Goal: Transaction & Acquisition: Obtain resource

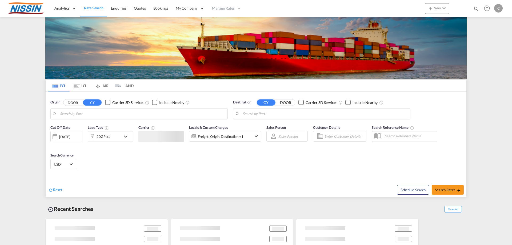
type input "[GEOGRAPHIC_DATA], [GEOGRAPHIC_DATA], USLGB"
type input "[GEOGRAPHIC_DATA], JPTYO"
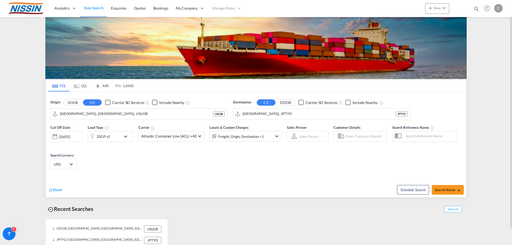
click at [106, 85] on md-tab-item "AIR" at bounding box center [101, 86] width 21 height 12
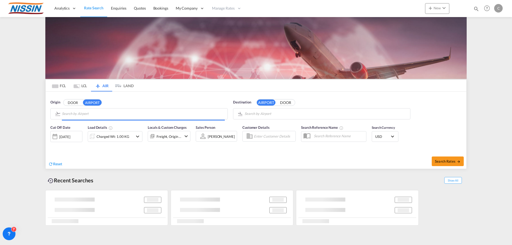
type input "Seattle Tacoma International, [GEOGRAPHIC_DATA], SEA"
type input "Adelaide International, [GEOGRAPHIC_DATA], ADL"
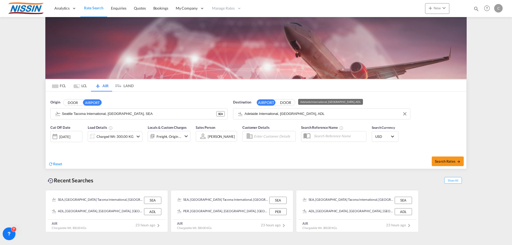
click at [312, 117] on input "Adelaide International, [GEOGRAPHIC_DATA], ADL" at bounding box center [326, 114] width 163 height 8
click at [453, 160] on span "Search Rates" at bounding box center [448, 161] width 26 height 4
type input "SEA to ADL / [DATE]"
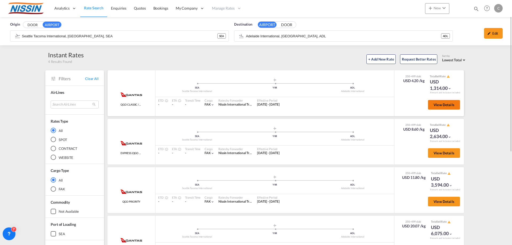
click at [448, 104] on span "View Details" at bounding box center [444, 105] width 21 height 4
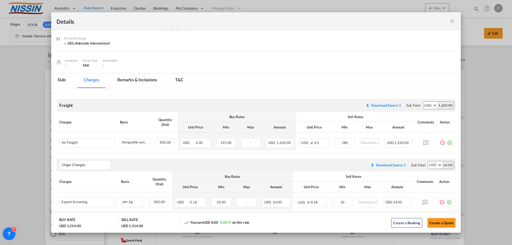
scroll to position [60, 0]
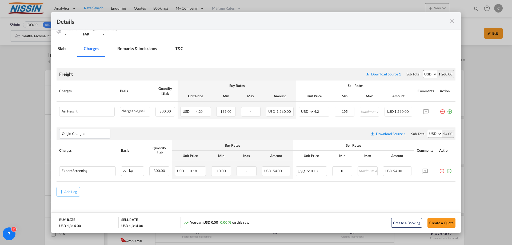
click at [453, 21] on md-icon "icon-close fg-AAA8AD m-0 cursor" at bounding box center [452, 21] width 6 height 6
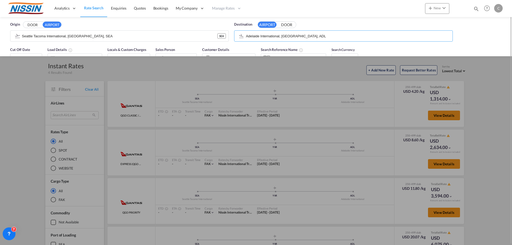
click at [343, 34] on input "Adelaide International, [GEOGRAPHIC_DATA], ADL" at bounding box center [348, 36] width 204 height 8
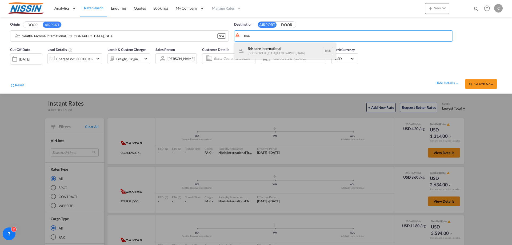
click at [272, 47] on div "Brisbane International [GEOGRAPHIC_DATA] , [GEOGRAPHIC_DATA] BNE" at bounding box center [284, 51] width 101 height 16
type input "Brisbane International, [GEOGRAPHIC_DATA], [GEOGRAPHIC_DATA]"
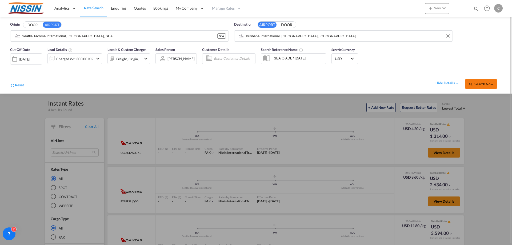
click at [483, 83] on span "Search Now" at bounding box center [481, 84] width 24 height 4
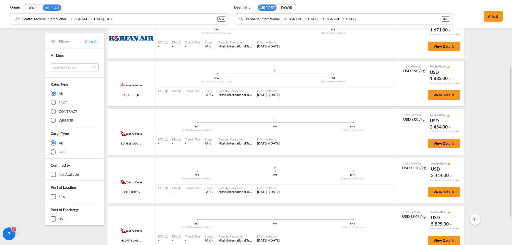
scroll to position [150, 0]
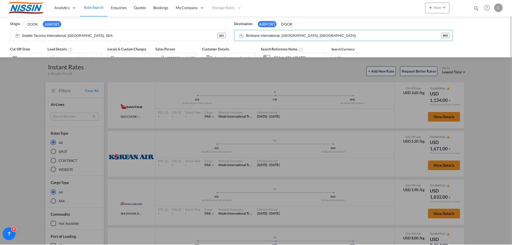
click at [327, 19] on div "Origin DOOR AIRPORT [GEOGRAPHIC_DATA] International, [GEOGRAPHIC_DATA], SEA SEA…" at bounding box center [255, 30] width 501 height 27
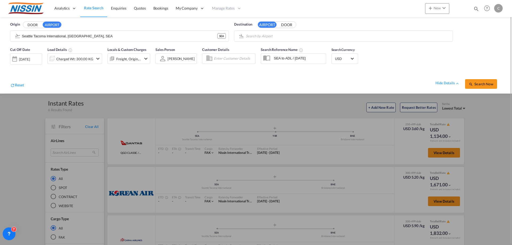
click at [291, 37] on body "Analytics Reports Dashboard Rate Search Enquiries Quotes Bookings" at bounding box center [256, 122] width 512 height 245
drag, startPoint x: 292, startPoint y: 37, endPoint x: 243, endPoint y: 46, distance: 49.1
click at [265, 39] on body "Analytics Reports Dashboard Rate Search Enquiries Quotes Bookings" at bounding box center [256, 122] width 512 height 245
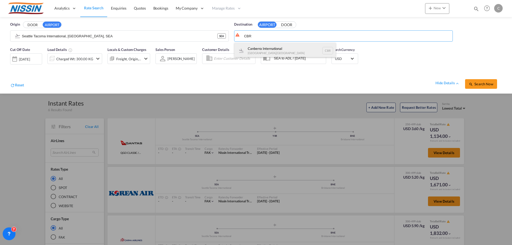
click at [265, 49] on div "Canberra International [GEOGRAPHIC_DATA] , [GEOGRAPHIC_DATA] CBR" at bounding box center [284, 51] width 101 height 16
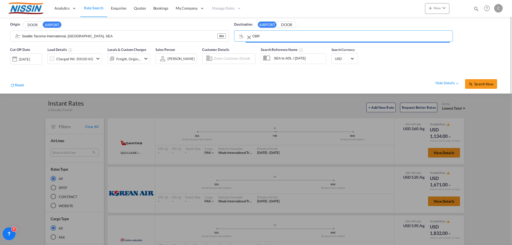
type input "Canberra International, [GEOGRAPHIC_DATA], [GEOGRAPHIC_DATA]"
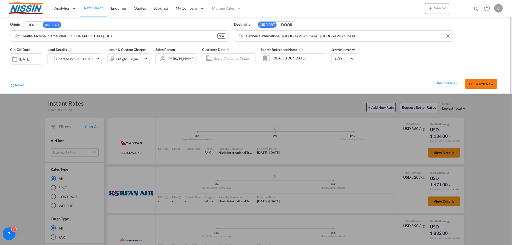
click at [476, 85] on span "Search Now" at bounding box center [481, 84] width 24 height 4
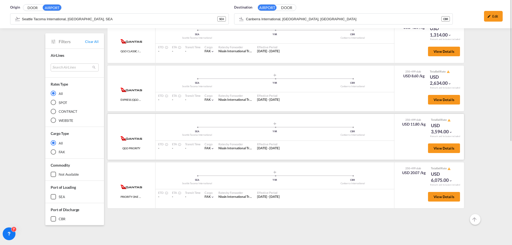
scroll to position [27, 0]
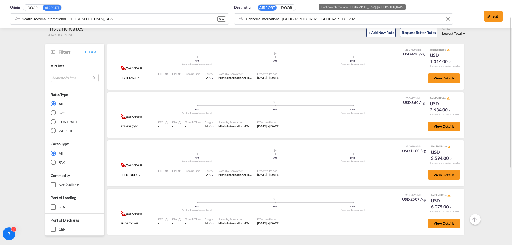
click at [310, 17] on md-content "Analytics Reports Dashboard Rate Search Enquiries Quotes Bookings" at bounding box center [256, 122] width 512 height 245
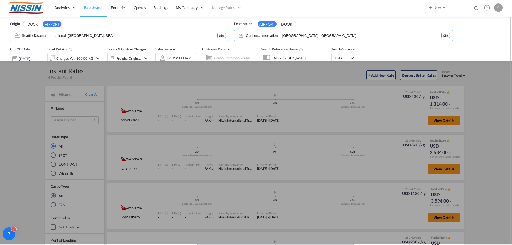
scroll to position [0, 0]
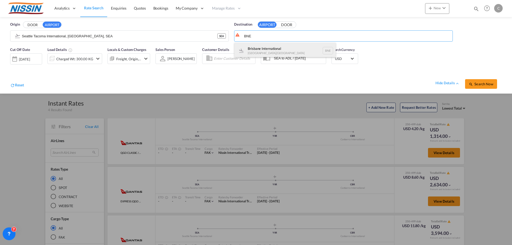
click at [261, 47] on div "Brisbane International [GEOGRAPHIC_DATA] , [GEOGRAPHIC_DATA] BNE" at bounding box center [284, 51] width 101 height 16
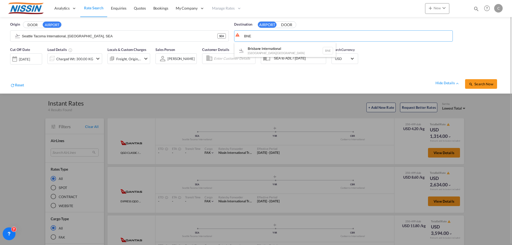
type input "Brisbane International, [GEOGRAPHIC_DATA], [GEOGRAPHIC_DATA]"
click at [478, 84] on span "Search Now" at bounding box center [481, 84] width 24 height 4
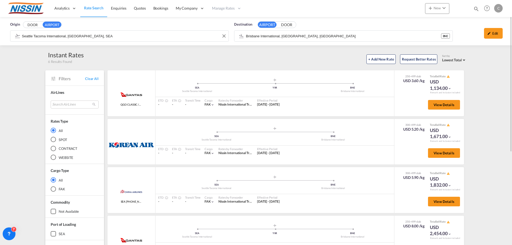
click at [110, 37] on input "Seattle Tacoma International, [GEOGRAPHIC_DATA], SEA" at bounding box center [124, 36] width 204 height 8
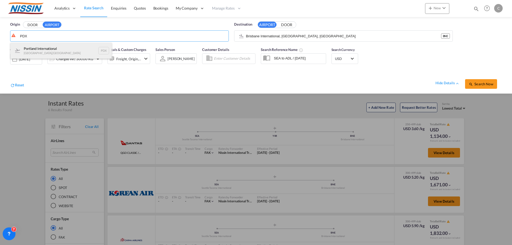
click at [75, 49] on div "Portland International [GEOGRAPHIC_DATA] , [GEOGRAPHIC_DATA] PDX" at bounding box center [60, 51] width 101 height 16
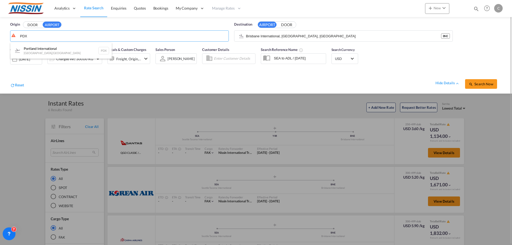
type input "Portland International, [GEOGRAPHIC_DATA], [GEOGRAPHIC_DATA]"
click at [486, 86] on span "Search Now" at bounding box center [481, 84] width 24 height 4
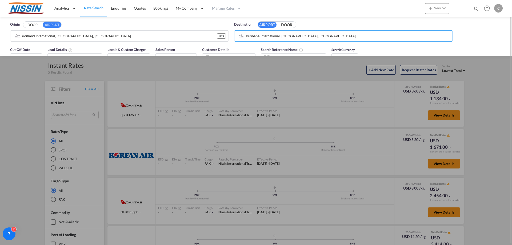
click at [316, 37] on input "Brisbane International, [GEOGRAPHIC_DATA], [GEOGRAPHIC_DATA]" at bounding box center [348, 36] width 204 height 8
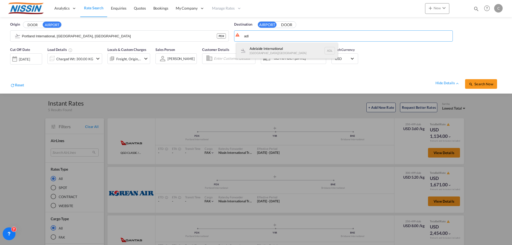
click at [292, 50] on div "Adelaide International [GEOGRAPHIC_DATA] , [GEOGRAPHIC_DATA] ADL" at bounding box center [286, 51] width 101 height 16
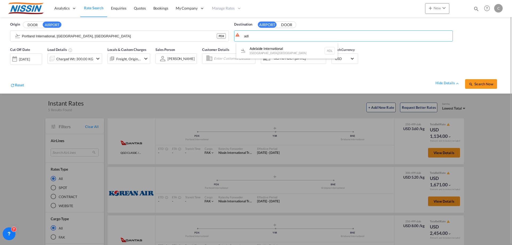
type input "Adelaide International, [GEOGRAPHIC_DATA], ADL"
click at [485, 87] on button "Search Now" at bounding box center [481, 84] width 32 height 10
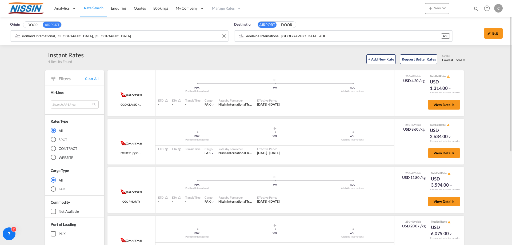
click at [105, 33] on input "Portland International, [GEOGRAPHIC_DATA], [GEOGRAPHIC_DATA]" at bounding box center [124, 36] width 204 height 8
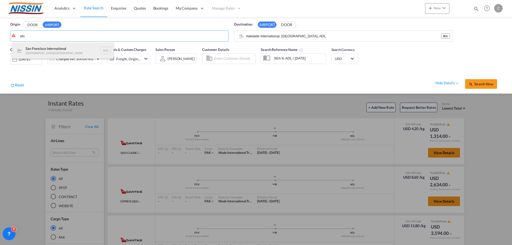
click at [83, 46] on div "San Francisco International [GEOGRAPHIC_DATA] , [GEOGRAPHIC_DATA] SFO" at bounding box center [62, 51] width 101 height 16
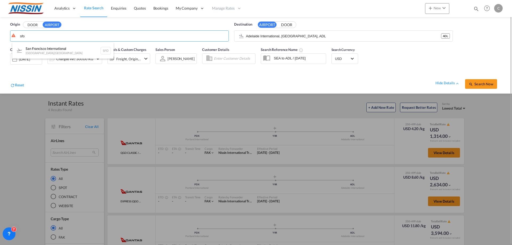
type input "San Francisco International, [GEOGRAPHIC_DATA], [GEOGRAPHIC_DATA]"
click at [477, 87] on button "Search Now" at bounding box center [481, 84] width 32 height 10
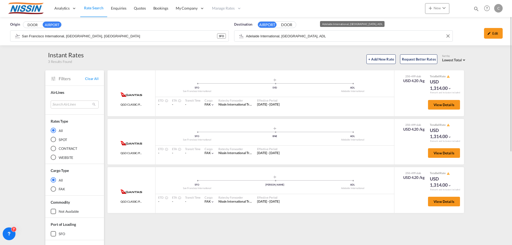
click at [325, 37] on input "Adelaide International, [GEOGRAPHIC_DATA], ADL" at bounding box center [348, 36] width 204 height 8
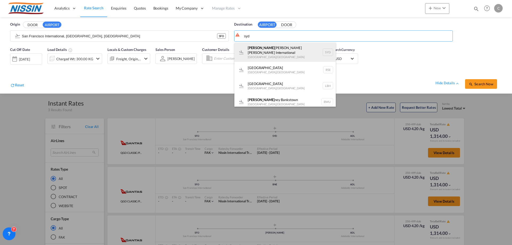
click at [283, 47] on div "[PERSON_NAME] Kingsford [PERSON_NAME] International [GEOGRAPHIC_DATA] , [GEOGRA…" at bounding box center [284, 52] width 101 height 19
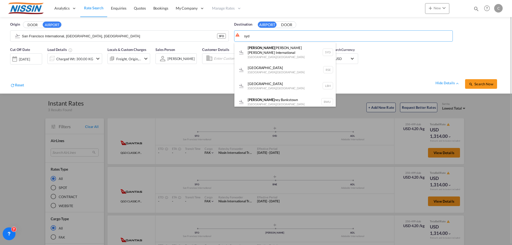
type input "[PERSON_NAME] [PERSON_NAME] International, [GEOGRAPHIC_DATA], SYD"
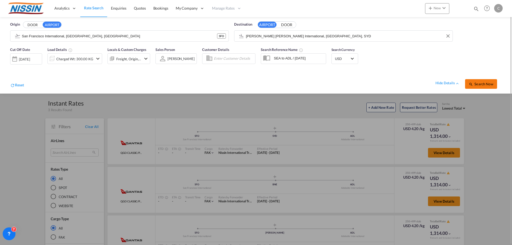
click at [483, 86] on span "Search Now" at bounding box center [481, 84] width 24 height 4
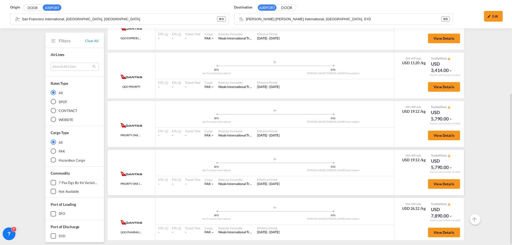
scroll to position [259, 0]
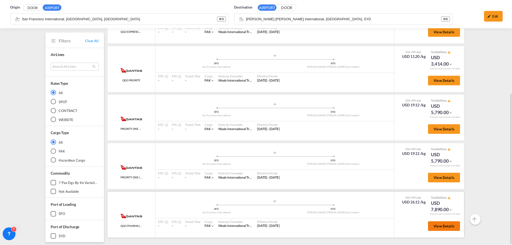
click at [437, 227] on span "View Details" at bounding box center [444, 226] width 21 height 4
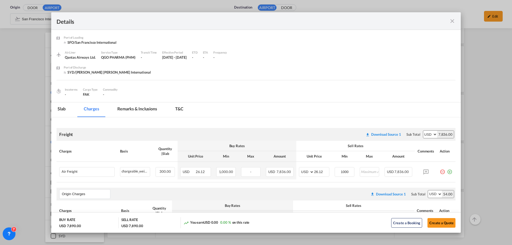
click at [454, 22] on md-icon "icon-close fg-AAA8AD m-0 cursor" at bounding box center [452, 21] width 6 height 6
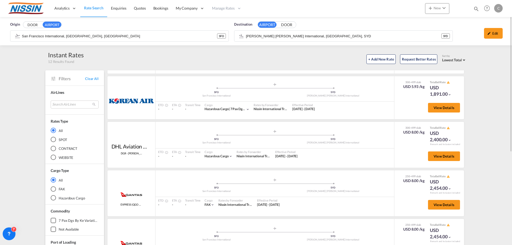
scroll to position [179, 0]
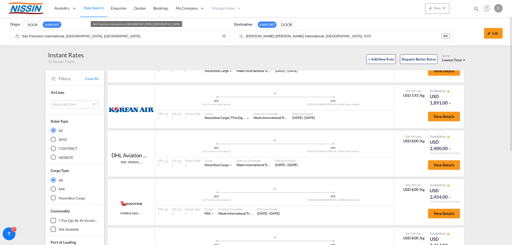
click at [157, 37] on input "San Francisco International, [GEOGRAPHIC_DATA], [GEOGRAPHIC_DATA]" at bounding box center [124, 36] width 204 height 8
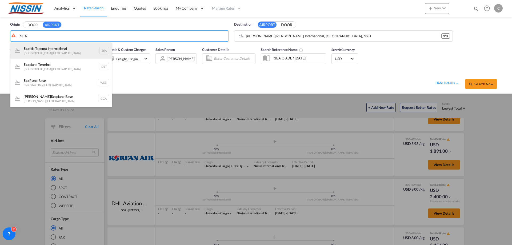
click at [60, 46] on div "Sea ttle Tacoma International [GEOGRAPHIC_DATA] , [GEOGRAPHIC_DATA]" at bounding box center [60, 51] width 101 height 16
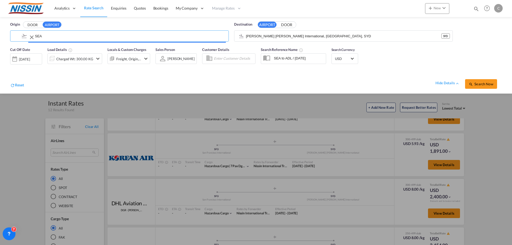
type input "Seattle Tacoma International, [GEOGRAPHIC_DATA], SEA"
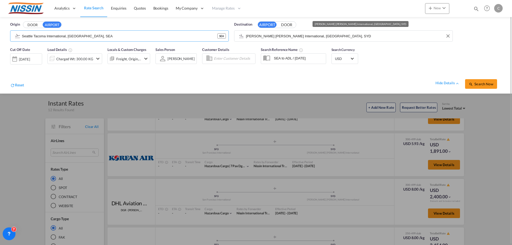
click at [333, 37] on input "[PERSON_NAME] [PERSON_NAME] International, [GEOGRAPHIC_DATA], SYD" at bounding box center [348, 36] width 204 height 8
click at [23, 22] on button "DOOR" at bounding box center [32, 25] width 19 height 6
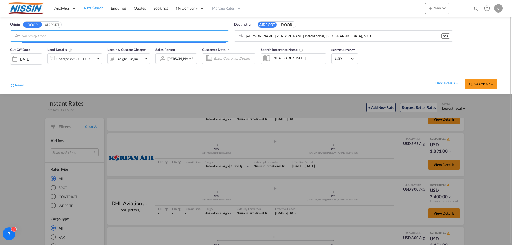
click at [50, 34] on input "Search by Door" at bounding box center [124, 36] width 204 height 8
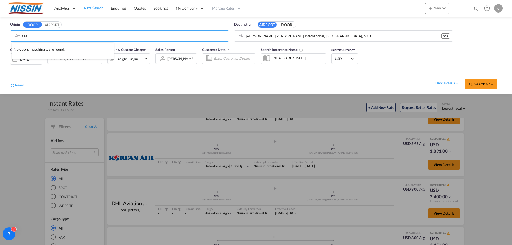
type input "sea"
click at [55, 23] on button "AIRPORT" at bounding box center [52, 25] width 19 height 6
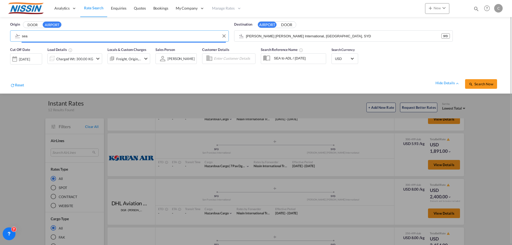
click at [42, 37] on input "sea" at bounding box center [124, 36] width 204 height 8
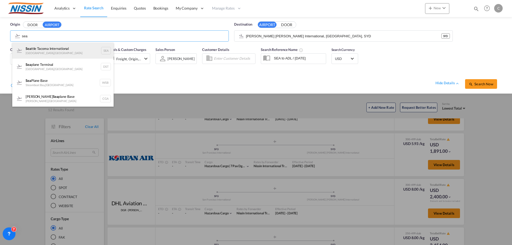
drag, startPoint x: 44, startPoint y: 51, endPoint x: 72, endPoint y: 50, distance: 28.0
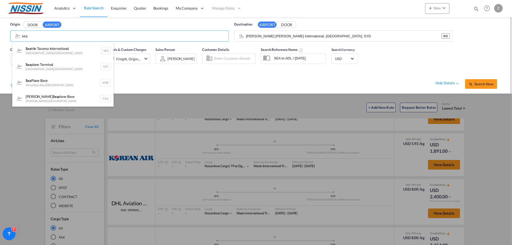
click at [44, 51] on div "Sea ttle Tacoma International [GEOGRAPHIC_DATA] , [GEOGRAPHIC_DATA]" at bounding box center [62, 51] width 101 height 16
type input "Seattle Tacoma International, [GEOGRAPHIC_DATA], SEA"
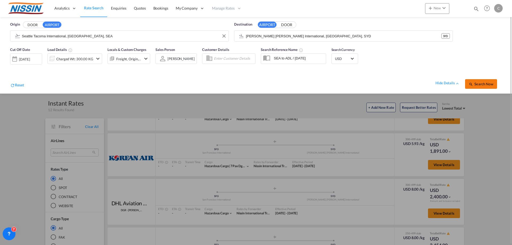
click at [481, 83] on span "Search Now" at bounding box center [481, 84] width 24 height 4
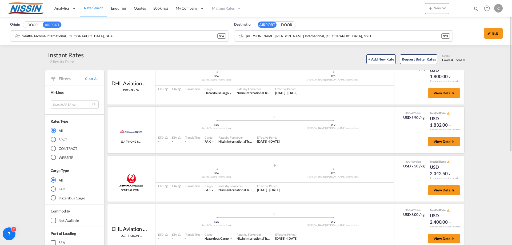
scroll to position [156, 0]
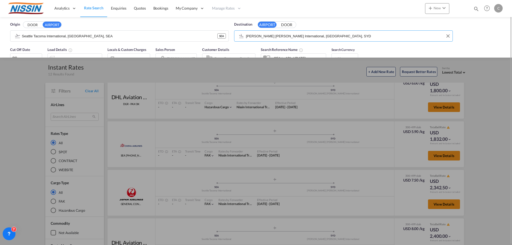
click at [348, 39] on input "[PERSON_NAME] [PERSON_NAME] International, [GEOGRAPHIC_DATA], SYD" at bounding box center [348, 36] width 204 height 8
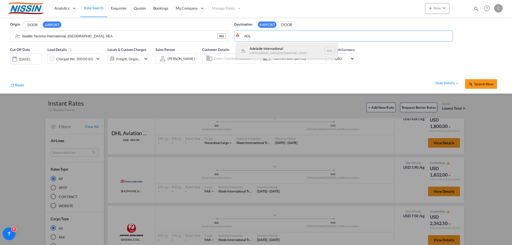
click at [304, 47] on div "Adelaide International [GEOGRAPHIC_DATA] , [GEOGRAPHIC_DATA] ADL" at bounding box center [286, 51] width 101 height 16
type input "Adelaide International, [GEOGRAPHIC_DATA], ADL"
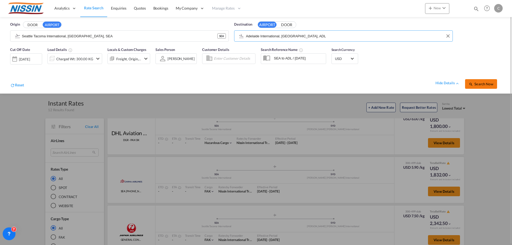
click at [477, 83] on span "Search Now" at bounding box center [481, 84] width 24 height 4
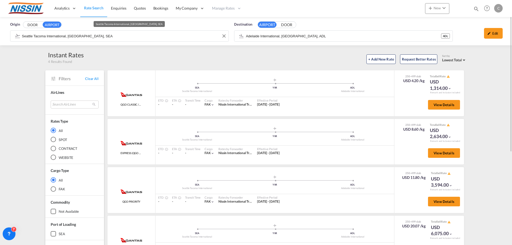
click at [147, 38] on input "Seattle Tacoma International, [GEOGRAPHIC_DATA], SEA" at bounding box center [124, 36] width 204 height 8
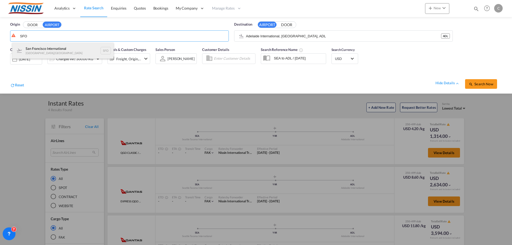
click at [63, 48] on div "San Francisco International [GEOGRAPHIC_DATA] , [GEOGRAPHIC_DATA] SFO" at bounding box center [62, 51] width 101 height 16
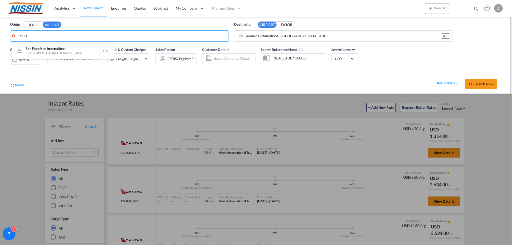
type input "San Francisco International, [GEOGRAPHIC_DATA], [GEOGRAPHIC_DATA]"
click at [480, 83] on span "Search Now" at bounding box center [481, 84] width 24 height 4
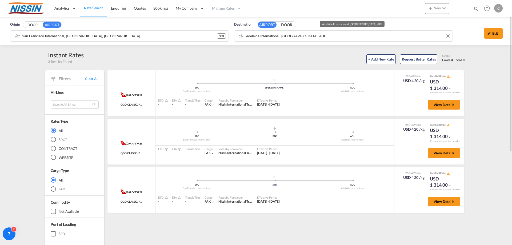
click at [343, 34] on input "Adelaide International, [GEOGRAPHIC_DATA], ADL" at bounding box center [348, 36] width 204 height 8
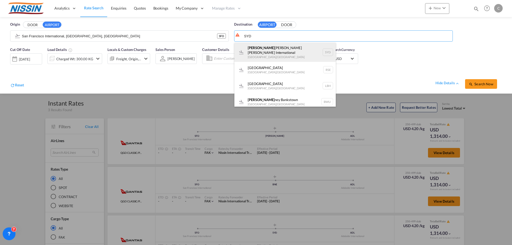
click at [287, 47] on div "[PERSON_NAME] Kingsford [PERSON_NAME] International [GEOGRAPHIC_DATA] , [GEOGRA…" at bounding box center [284, 52] width 101 height 19
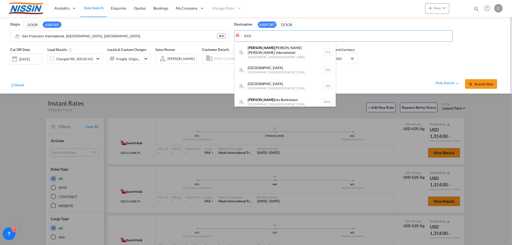
type input "[PERSON_NAME] [PERSON_NAME] International, [GEOGRAPHIC_DATA], SYD"
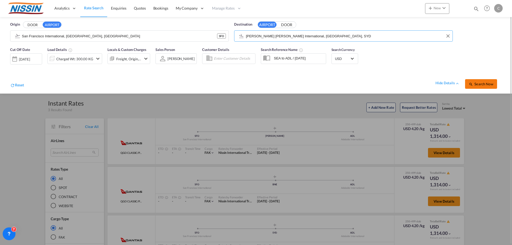
click at [492, 84] on span "Search Now" at bounding box center [481, 84] width 24 height 4
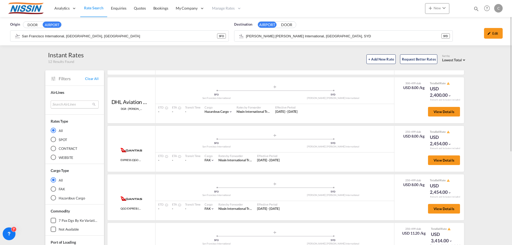
click at [75, 102] on md-select "Search AirLines air express s.a. cma cgm air cargo ddwl logistics fast logistic…" at bounding box center [75, 105] width 48 height 8
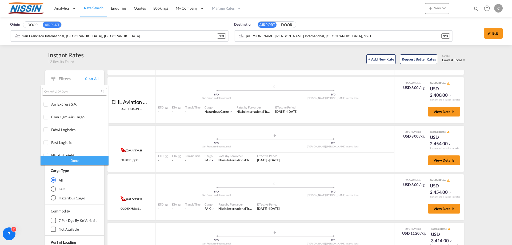
click at [63, 94] on input "search" at bounding box center [72, 92] width 57 height 5
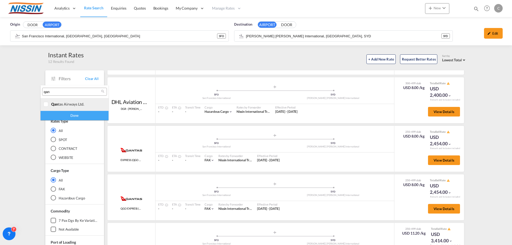
type input "qan"
click at [45, 105] on div at bounding box center [45, 104] width 5 height 5
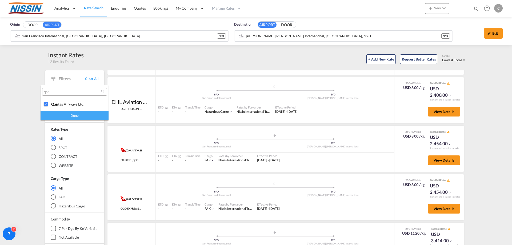
click at [75, 117] on div "Done" at bounding box center [75, 115] width 68 height 9
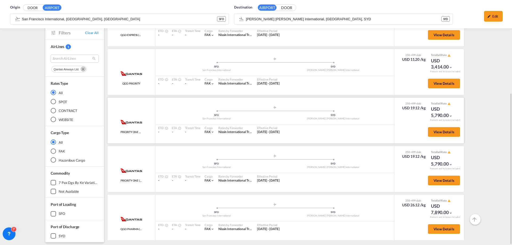
scroll to position [19, 0]
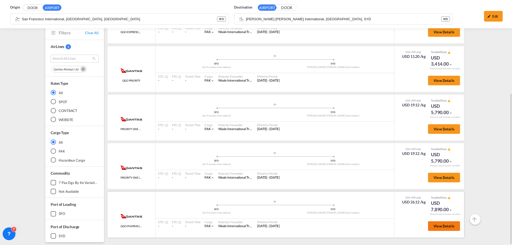
click at [434, 229] on button "View Details" at bounding box center [444, 226] width 32 height 10
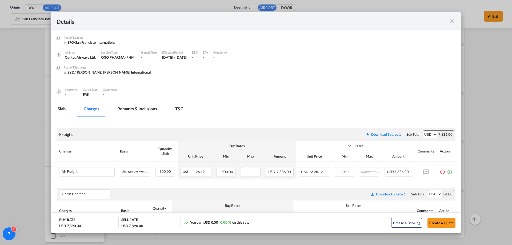
click at [451, 18] on md-icon "icon-close fg-AAA8AD m-0 cursor" at bounding box center [452, 21] width 6 height 6
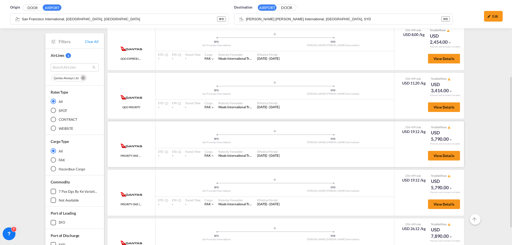
scroll to position [150, 0]
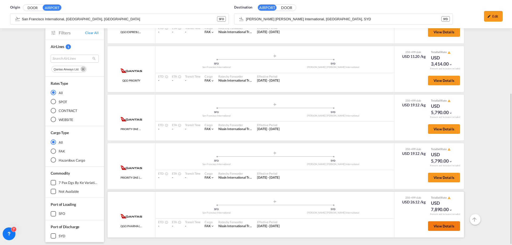
click at [447, 229] on button "View Details" at bounding box center [444, 226] width 32 height 10
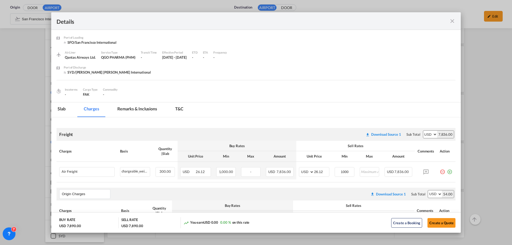
click at [453, 22] on md-icon "icon-close fg-AAA8AD m-0 cursor" at bounding box center [452, 21] width 6 height 6
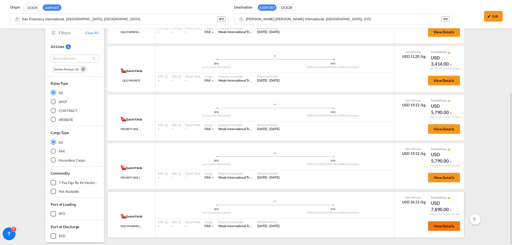
click at [436, 223] on button "View Details" at bounding box center [444, 226] width 32 height 10
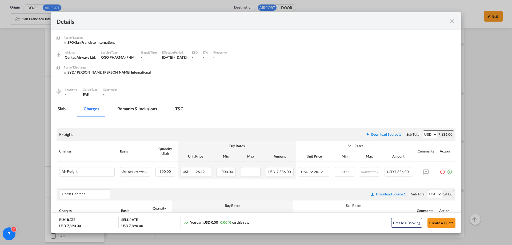
click at [451, 21] on md-icon "icon-close fg-AAA8AD m-0 cursor" at bounding box center [452, 21] width 6 height 6
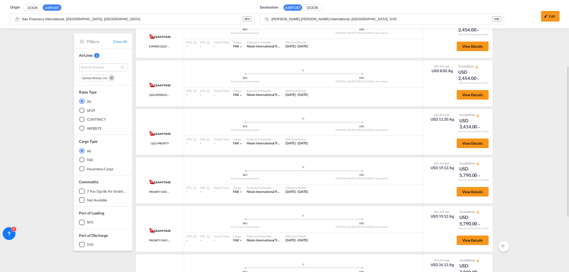
scroll to position [107, 0]
drag, startPoint x: 465, startPoint y: 1, endPoint x: 543, endPoint y: 249, distance: 260.2
click at [512, 245] on div "Origin DOOR AIRPORT [GEOGRAPHIC_DATA], [GEOGRAPHIC_DATA], SFO SFO Destination A…" at bounding box center [284, 99] width 569 height 378
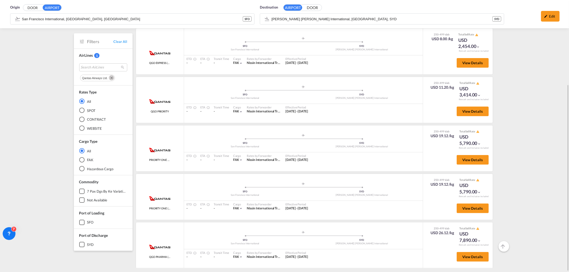
scroll to position [123, 0]
click at [470, 245] on span "View Details" at bounding box center [472, 256] width 21 height 4
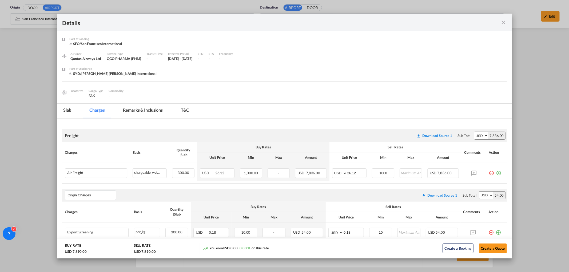
drag, startPoint x: 505, startPoint y: 23, endPoint x: 497, endPoint y: 24, distance: 7.5
click at [505, 23] on md-icon "icon-close fg-AAA8AD m-0 cursor" at bounding box center [503, 22] width 6 height 6
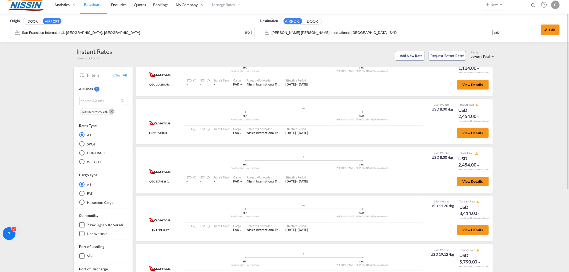
scroll to position [0, 0]
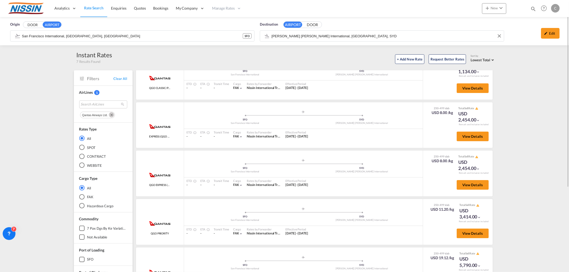
click at [367, 34] on input "[PERSON_NAME] [PERSON_NAME] International, [GEOGRAPHIC_DATA], SYD" at bounding box center [387, 36] width 230 height 8
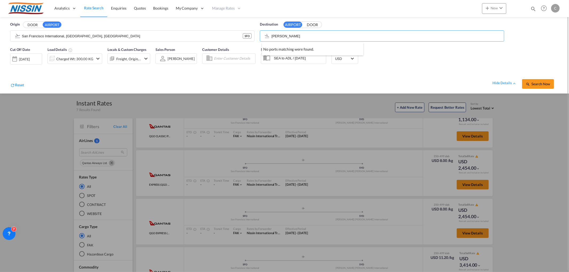
type input "[PERSON_NAME]"
click at [23, 22] on button "DOOR" at bounding box center [32, 25] width 19 height 6
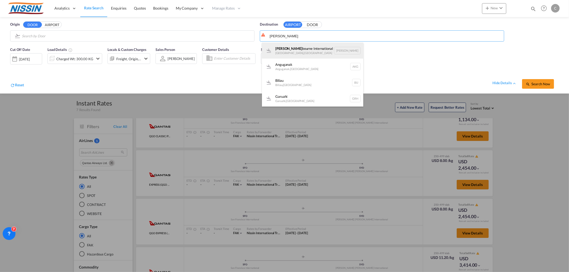
click at [320, 47] on div "[PERSON_NAME] International [GEOGRAPHIC_DATA] , [GEOGRAPHIC_DATA] [PERSON_NAME]" at bounding box center [312, 51] width 101 height 16
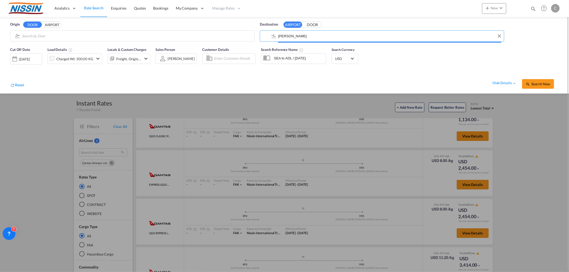
type input "Melbourne International, [GEOGRAPHIC_DATA], [GEOGRAPHIC_DATA]"
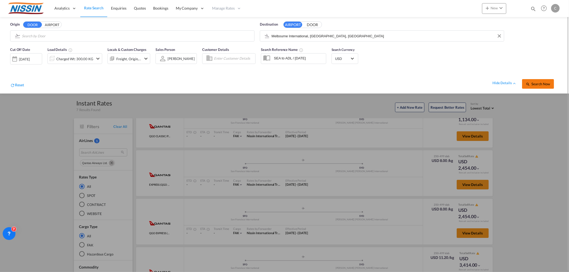
click at [512, 83] on span "Search Now" at bounding box center [538, 84] width 24 height 4
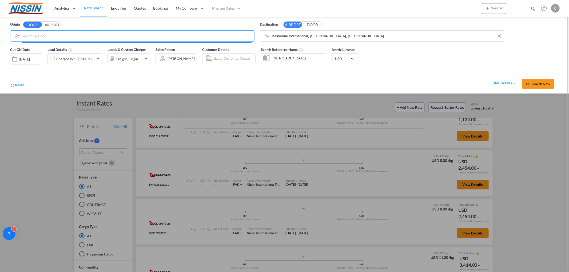
click at [143, 38] on input "Search by Door" at bounding box center [137, 36] width 230 height 8
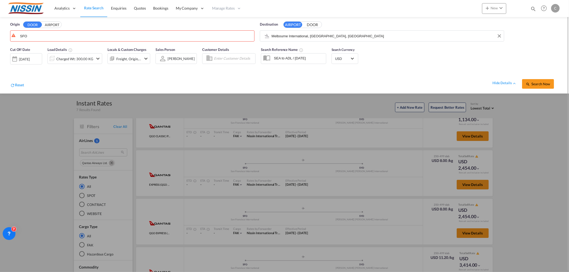
click at [48, 24] on button "AIRPORT" at bounding box center [52, 25] width 19 height 6
click at [37, 37] on input "SFO" at bounding box center [137, 36] width 230 height 8
click at [43, 53] on div "San Francisco International [GEOGRAPHIC_DATA] , [GEOGRAPHIC_DATA] SFO" at bounding box center [62, 51] width 101 height 16
type input "San Francisco International, [GEOGRAPHIC_DATA], [GEOGRAPHIC_DATA]"
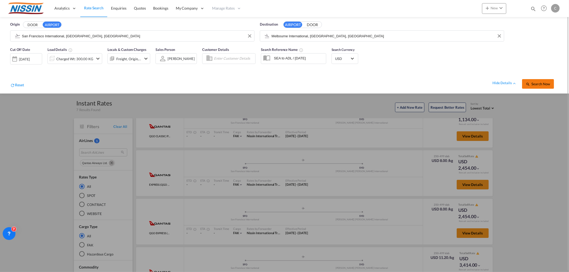
click at [512, 84] on span "Search Now" at bounding box center [538, 84] width 24 height 4
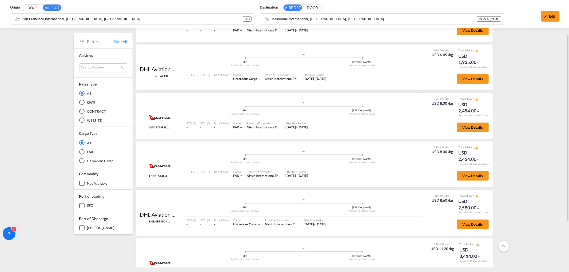
scroll to position [93, 0]
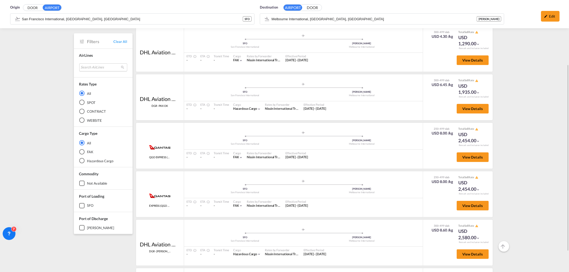
click at [89, 69] on md-select "Search AirLines air express s.a. cma cgm air cargo ddwl logistics fast logistic…" at bounding box center [103, 67] width 48 height 8
click at [101, 56] on input "search" at bounding box center [100, 55] width 57 height 5
type input "qantas"
click at [77, 68] on div at bounding box center [74, 67] width 5 height 5
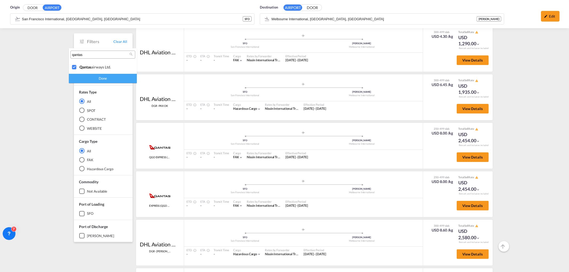
click at [92, 77] on div "Done" at bounding box center [103, 78] width 68 height 9
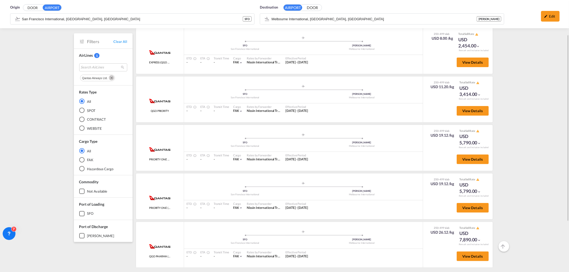
scroll to position [33, 0]
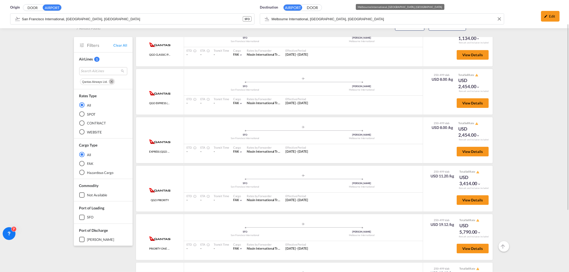
click at [347, 19] on div "Destination AIRPORT DOOR Melbourne International, [GEOGRAPHIC_DATA], [GEOGRAPHI…" at bounding box center [382, 15] width 250 height 26
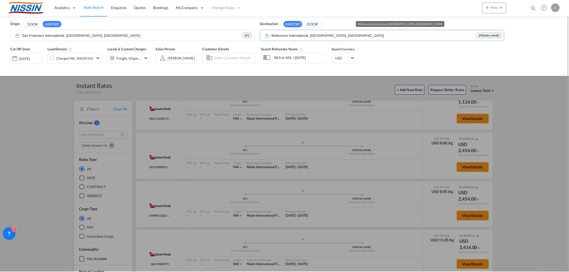
scroll to position [0, 0]
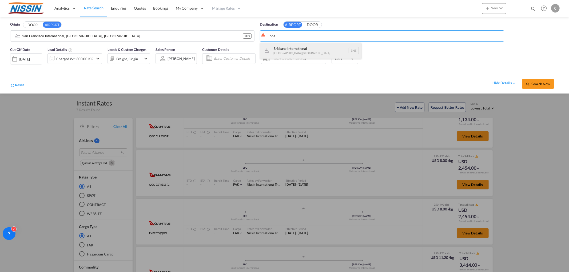
click at [294, 49] on div "Brisbane International [GEOGRAPHIC_DATA] , [GEOGRAPHIC_DATA] BNE" at bounding box center [310, 51] width 101 height 16
type input "Brisbane International, [GEOGRAPHIC_DATA], [GEOGRAPHIC_DATA]"
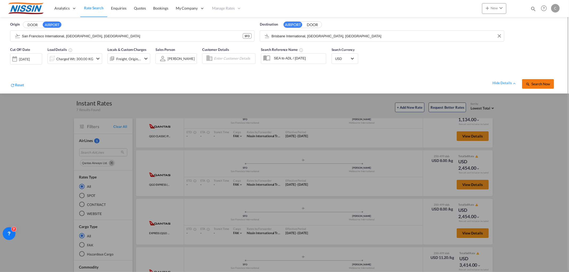
click at [512, 84] on span "Search Now" at bounding box center [538, 84] width 24 height 4
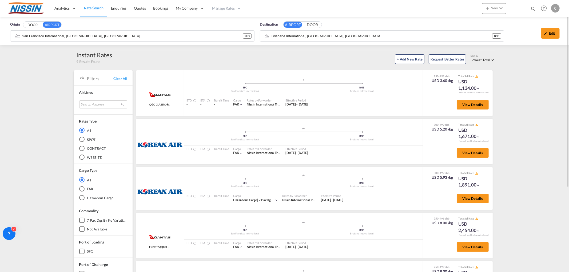
click at [96, 102] on md-select "Search AirLines air express s.a. cma cgm air cargo ddwl logistics fast logistic…" at bounding box center [103, 105] width 48 height 8
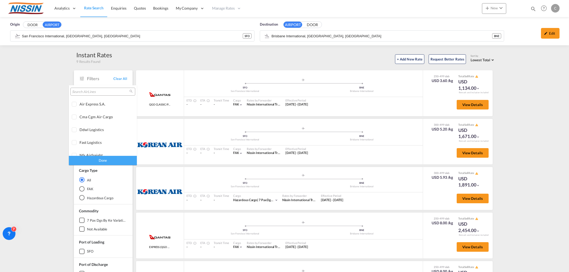
click at [90, 90] on input "search" at bounding box center [100, 92] width 57 height 5
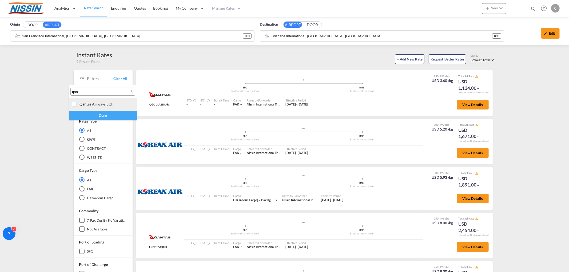
type input "qan"
click at [73, 103] on div at bounding box center [74, 104] width 5 height 5
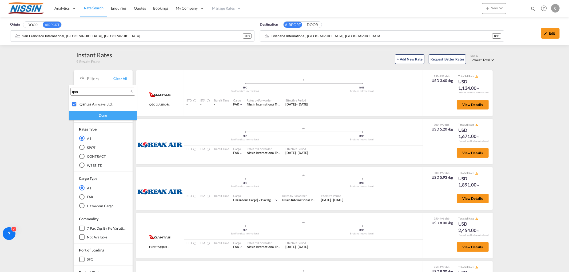
click at [89, 118] on div "Done" at bounding box center [103, 115] width 68 height 9
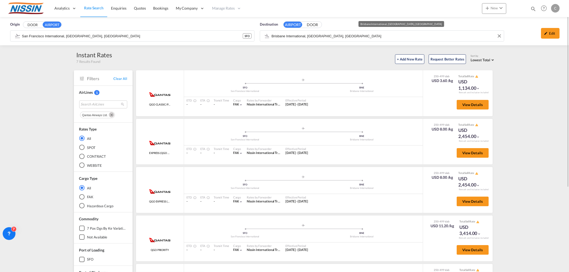
click at [344, 39] on input "Brisbane International, [GEOGRAPHIC_DATA], [GEOGRAPHIC_DATA]" at bounding box center [387, 36] width 230 height 8
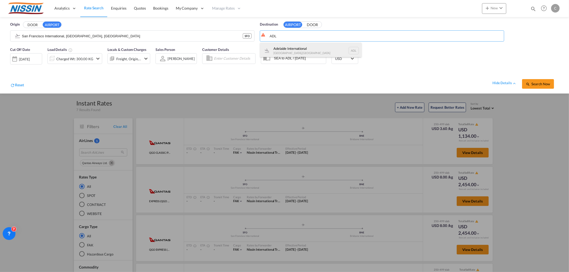
click at [306, 46] on div "Adelaide International [GEOGRAPHIC_DATA] , [GEOGRAPHIC_DATA] ADL" at bounding box center [310, 51] width 101 height 16
type input "Adelaide International, [GEOGRAPHIC_DATA], ADL"
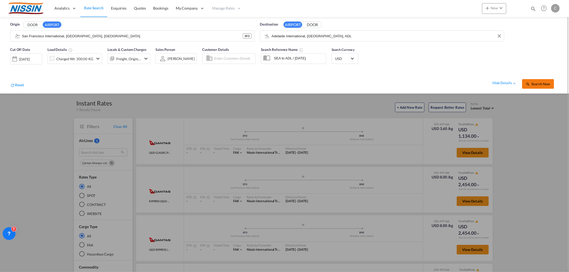
click at [512, 85] on span "Search Now" at bounding box center [538, 84] width 24 height 4
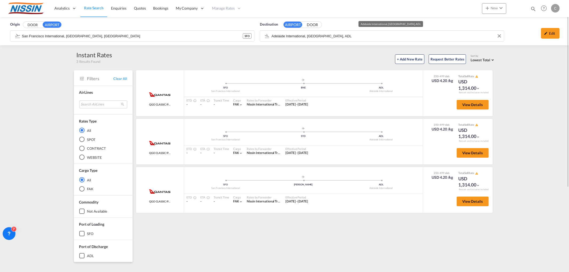
click at [341, 34] on input "Adelaide International, [GEOGRAPHIC_DATA], ADL" at bounding box center [387, 36] width 230 height 8
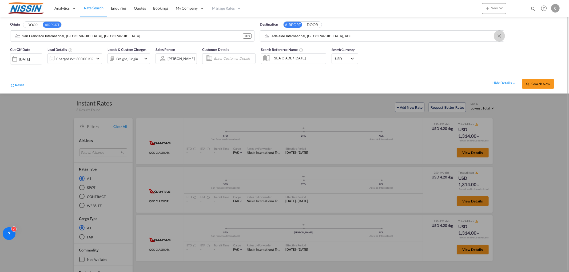
drag, startPoint x: 499, startPoint y: 37, endPoint x: 437, endPoint y: 38, distance: 61.9
click at [497, 37] on button "Clear Input" at bounding box center [499, 36] width 8 height 8
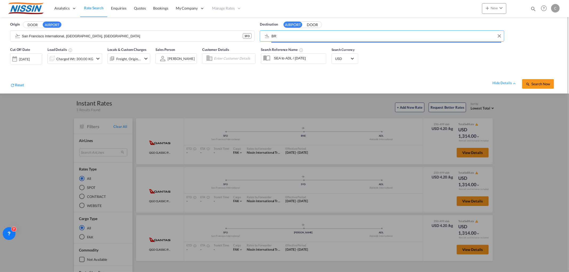
type input "B"
click at [325, 50] on div "Canberra International [GEOGRAPHIC_DATA] , [GEOGRAPHIC_DATA] CBR" at bounding box center [310, 51] width 101 height 16
type input "Canberra International, [GEOGRAPHIC_DATA], [GEOGRAPHIC_DATA]"
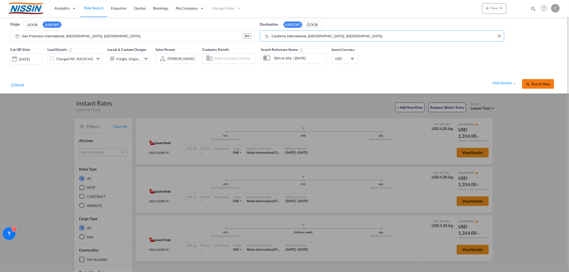
click at [512, 82] on span "Search Now" at bounding box center [538, 84] width 24 height 4
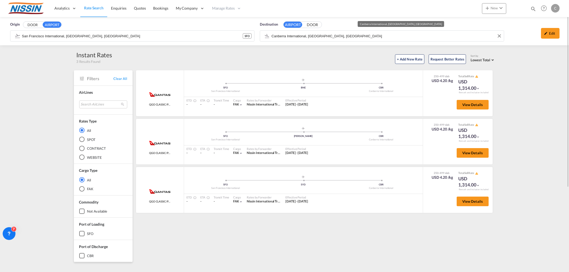
click at [338, 39] on input "Canberra International, [GEOGRAPHIC_DATA], [GEOGRAPHIC_DATA]" at bounding box center [387, 36] width 230 height 8
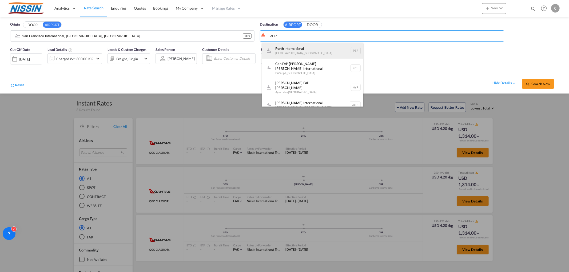
click at [300, 50] on div "Per th International [GEOGRAPHIC_DATA] , [GEOGRAPHIC_DATA] PER" at bounding box center [312, 51] width 101 height 16
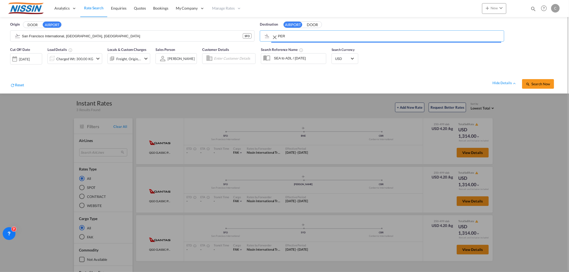
type input "[GEOGRAPHIC_DATA], [GEOGRAPHIC_DATA], [GEOGRAPHIC_DATA]"
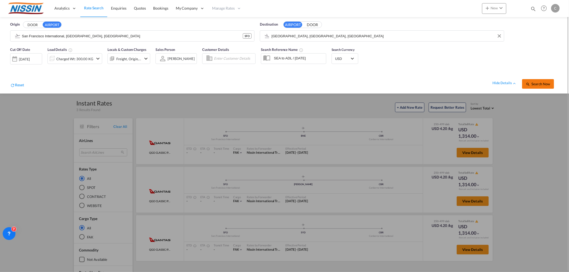
click at [512, 81] on button "Search Now" at bounding box center [538, 84] width 32 height 10
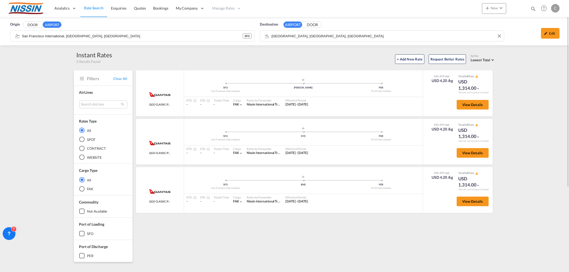
click at [331, 35] on input "[GEOGRAPHIC_DATA], [GEOGRAPHIC_DATA], [GEOGRAPHIC_DATA]" at bounding box center [387, 36] width 230 height 8
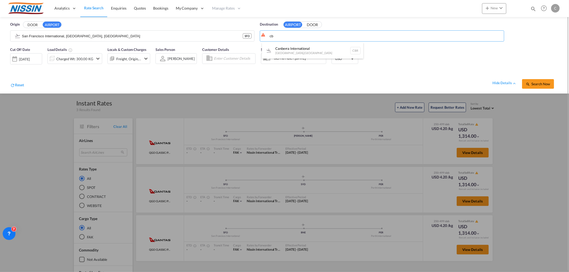
type input "c"
type input "adl"
click at [23, 22] on button "DOOR" at bounding box center [32, 25] width 19 height 6
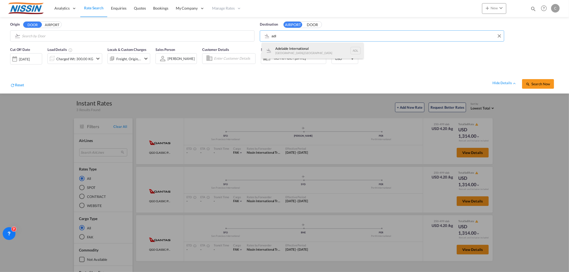
click at [314, 50] on div "Adelaide International [GEOGRAPHIC_DATA] , [GEOGRAPHIC_DATA] ADL" at bounding box center [312, 51] width 101 height 16
type input "Adelaide International, [GEOGRAPHIC_DATA], ADL"
click at [112, 35] on input "Search by Door" at bounding box center [137, 36] width 230 height 8
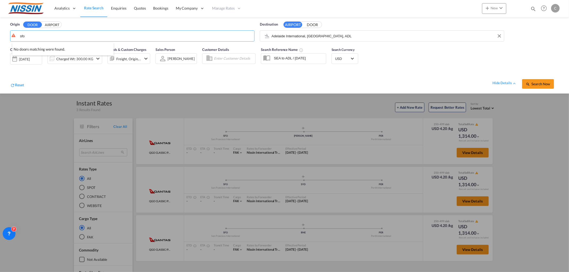
type input "sfo"
click at [52, 25] on button "AIRPORT" at bounding box center [52, 25] width 19 height 6
click at [49, 35] on input "sfo" at bounding box center [137, 36] width 230 height 8
click at [47, 46] on div "San Francisco International [GEOGRAPHIC_DATA] , [GEOGRAPHIC_DATA] SFO" at bounding box center [62, 51] width 101 height 16
type input "San Francisco International, [GEOGRAPHIC_DATA], [GEOGRAPHIC_DATA]"
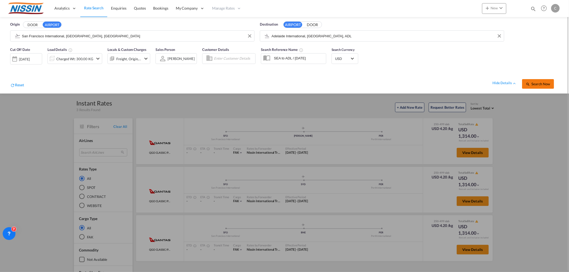
click at [512, 84] on span "Search Now" at bounding box center [538, 84] width 24 height 4
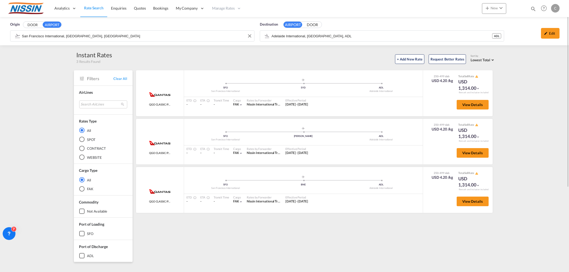
click at [103, 33] on input "San Francisco International, [GEOGRAPHIC_DATA], [GEOGRAPHIC_DATA]" at bounding box center [137, 36] width 230 height 8
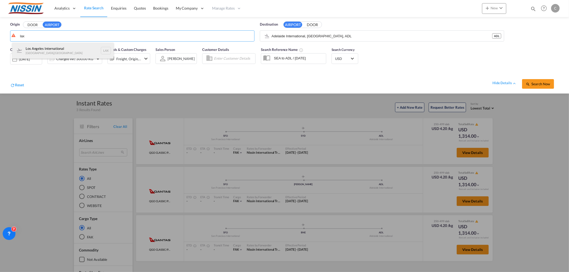
click at [58, 47] on div "Los Angeles International [GEOGRAPHIC_DATA] , [GEOGRAPHIC_DATA] LAX" at bounding box center [62, 51] width 101 height 16
type input "Los Angeles International, [GEOGRAPHIC_DATA], [GEOGRAPHIC_DATA]"
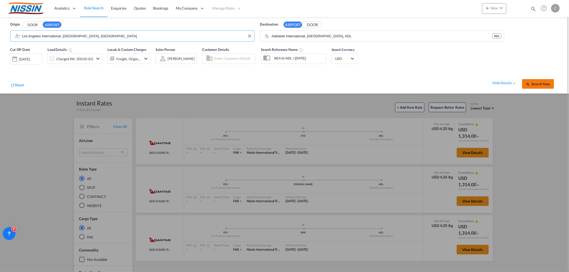
click at [512, 86] on button "Search Now" at bounding box center [538, 84] width 32 height 10
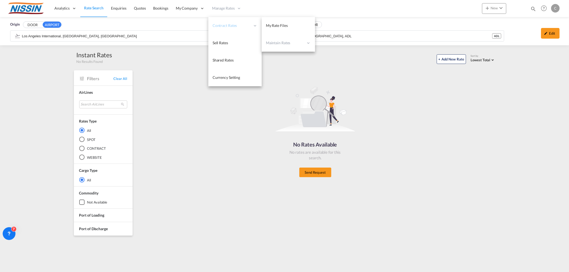
click at [231, 27] on span "Contract Rates" at bounding box center [232, 25] width 38 height 5
click at [278, 25] on span "My Rate Files" at bounding box center [277, 25] width 22 height 5
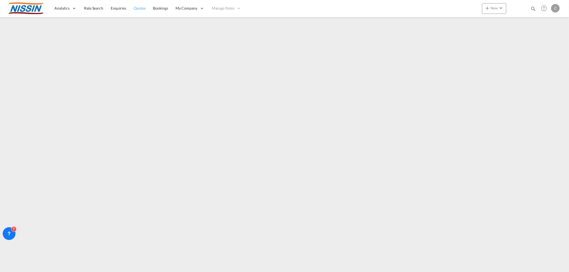
click at [140, 8] on span "Quotes" at bounding box center [140, 8] width 12 height 5
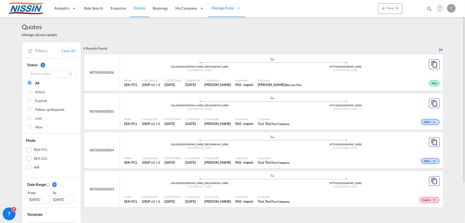
drag, startPoint x: 419, startPoint y: 1, endPoint x: 305, endPoint y: 39, distance: 121.0
click at [305, 39] on div "Quotes Manage all your quotes" at bounding box center [232, 29] width 421 height 25
click at [137, 8] on span "Quotes" at bounding box center [140, 8] width 12 height 5
click at [92, 9] on span "Rate Search" at bounding box center [93, 8] width 19 height 5
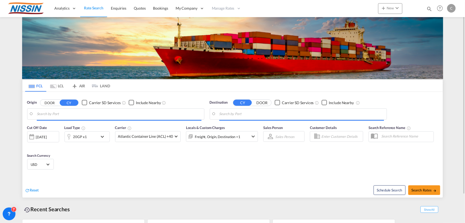
type input "[GEOGRAPHIC_DATA], [GEOGRAPHIC_DATA], USLGB"
type input "[GEOGRAPHIC_DATA], JPTYO"
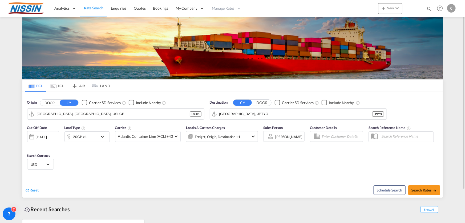
click at [77, 85] on md-icon "icon-airplane" at bounding box center [74, 85] width 6 height 4
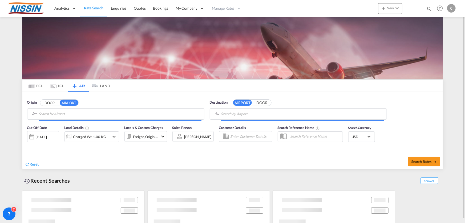
type input "Los Angeles International, [GEOGRAPHIC_DATA], [GEOGRAPHIC_DATA]"
type input "Adelaide International, [GEOGRAPHIC_DATA], ADL"
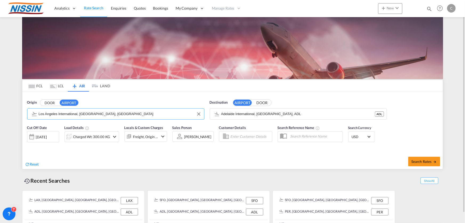
click at [83, 116] on input "Los Angeles International, [GEOGRAPHIC_DATA], [GEOGRAPHIC_DATA]" at bounding box center [120, 114] width 163 height 8
click at [294, 114] on input "Adelaide International, [GEOGRAPHIC_DATA], ADL" at bounding box center [302, 114] width 163 height 8
type input "ん"
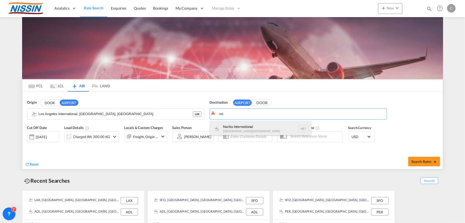
click at [239, 125] on div "Narita International [GEOGRAPHIC_DATA] , [GEOGRAPHIC_DATA] NRT" at bounding box center [260, 129] width 101 height 16
type input "Narita International, [GEOGRAPHIC_DATA], NRT"
